Goal: Register for event/course

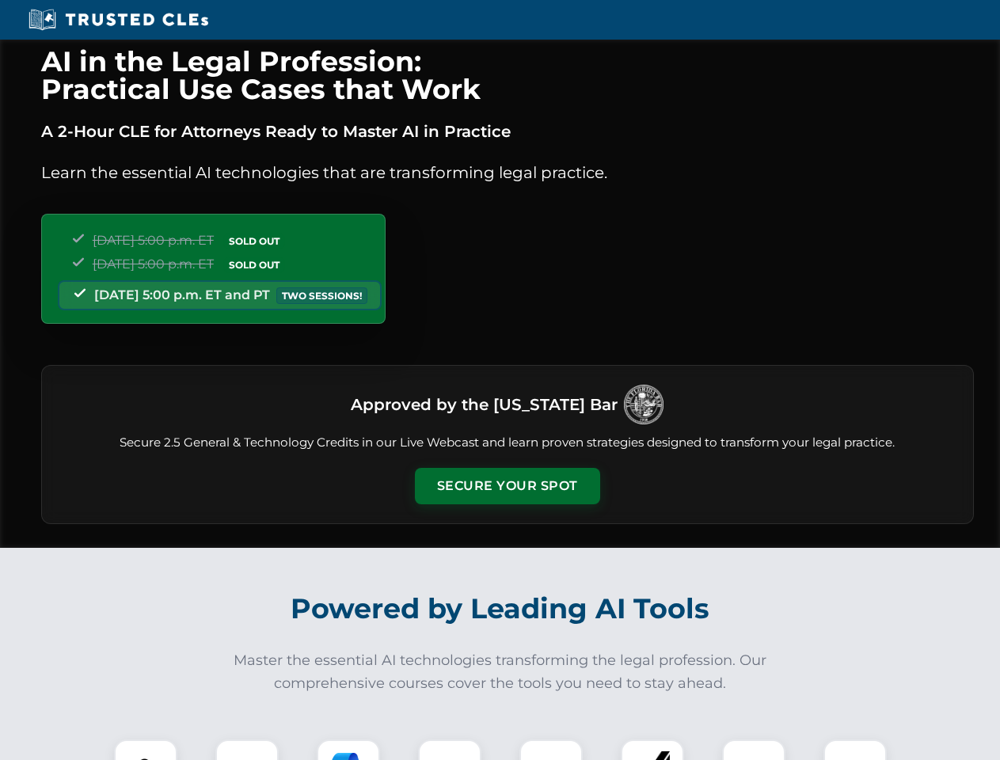
click at [507, 486] on button "Secure Your Spot" at bounding box center [507, 486] width 185 height 36
click at [146, 750] on img at bounding box center [146, 771] width 46 height 46
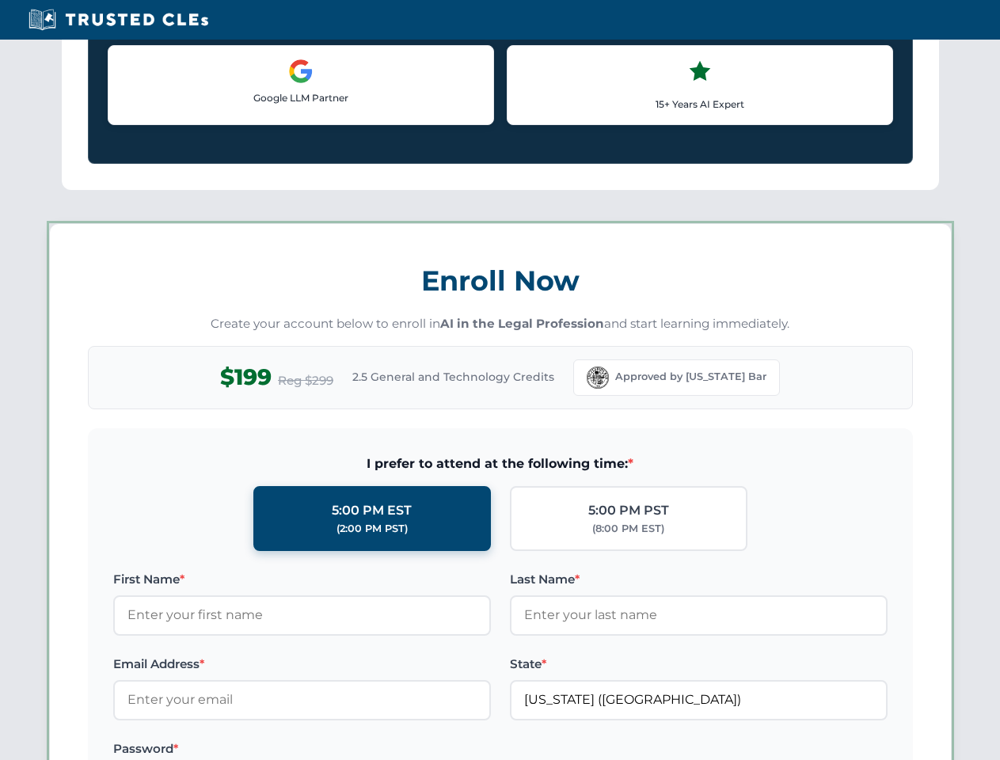
click at [348, 750] on label "Password *" at bounding box center [302, 748] width 378 height 19
